Goal: Task Accomplishment & Management: Use online tool/utility

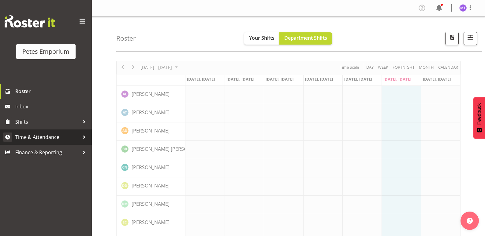
click at [55, 134] on span "Time & Attendance" at bounding box center [47, 137] width 64 height 9
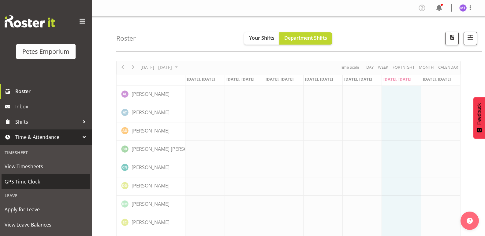
click at [39, 179] on span "GPS Time Clock" at bounding box center [46, 181] width 83 height 9
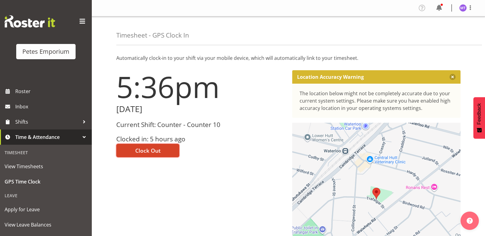
click at [158, 148] on span "Clock Out" at bounding box center [147, 151] width 25 height 8
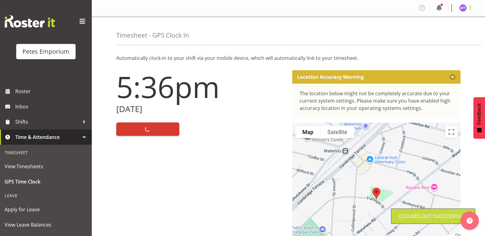
click at [471, 8] on span at bounding box center [470, 7] width 7 height 7
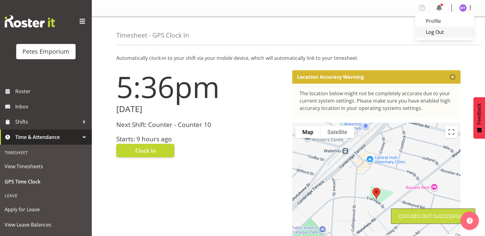
click at [456, 32] on link "Log Out" at bounding box center [444, 32] width 59 height 11
